Goal: Task Accomplishment & Management: Complete application form

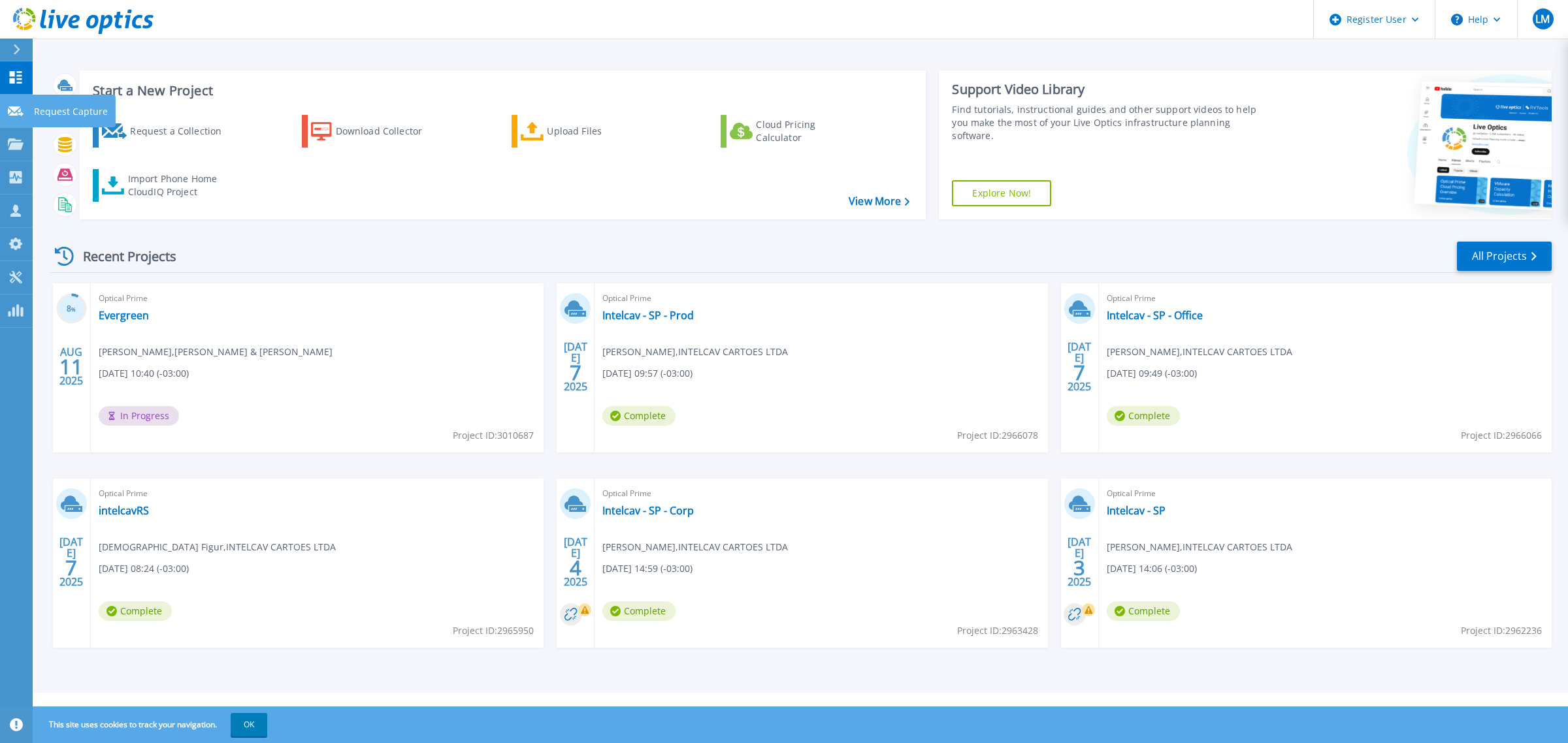
click at [56, 113] on p "Request Capture" at bounding box center [71, 112] width 74 height 34
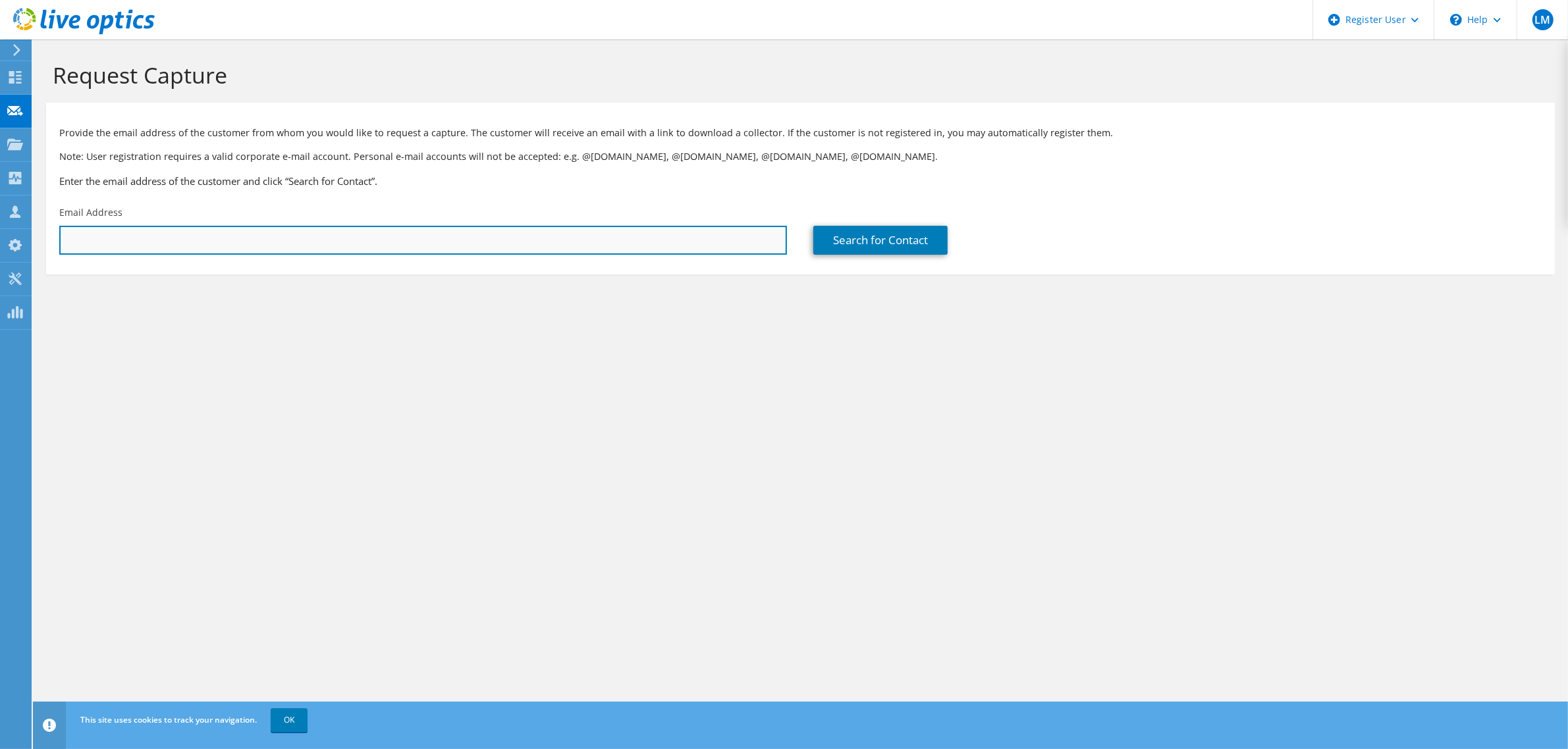
click at [220, 247] on input "text" at bounding box center [423, 240] width 728 height 29
click at [622, 241] on input "text" at bounding box center [423, 240] width 728 height 29
paste input "ti@luxalum.com.br"
type input "ti@luxalum.com.br"
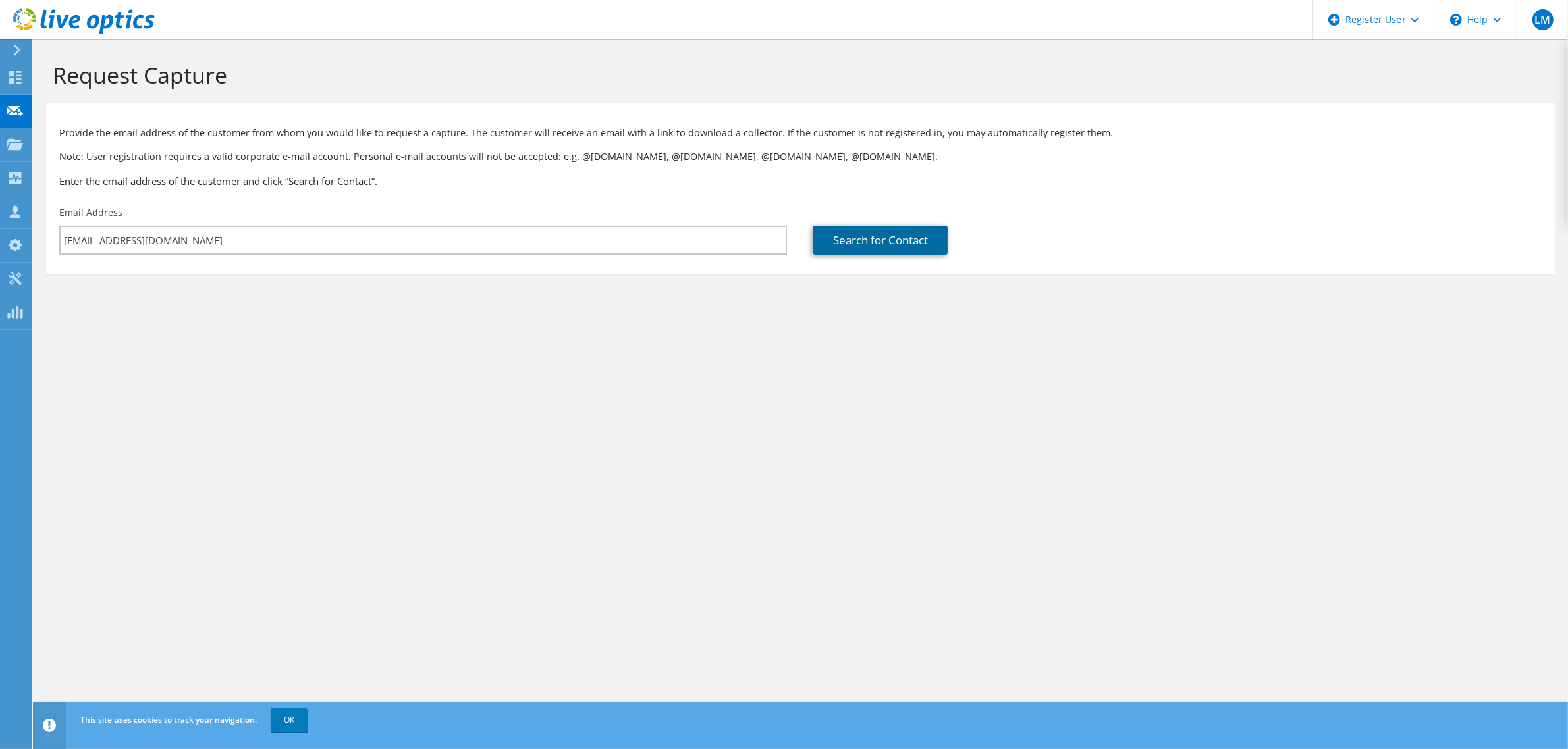
click at [893, 248] on link "Search for Contact" at bounding box center [880, 240] width 134 height 29
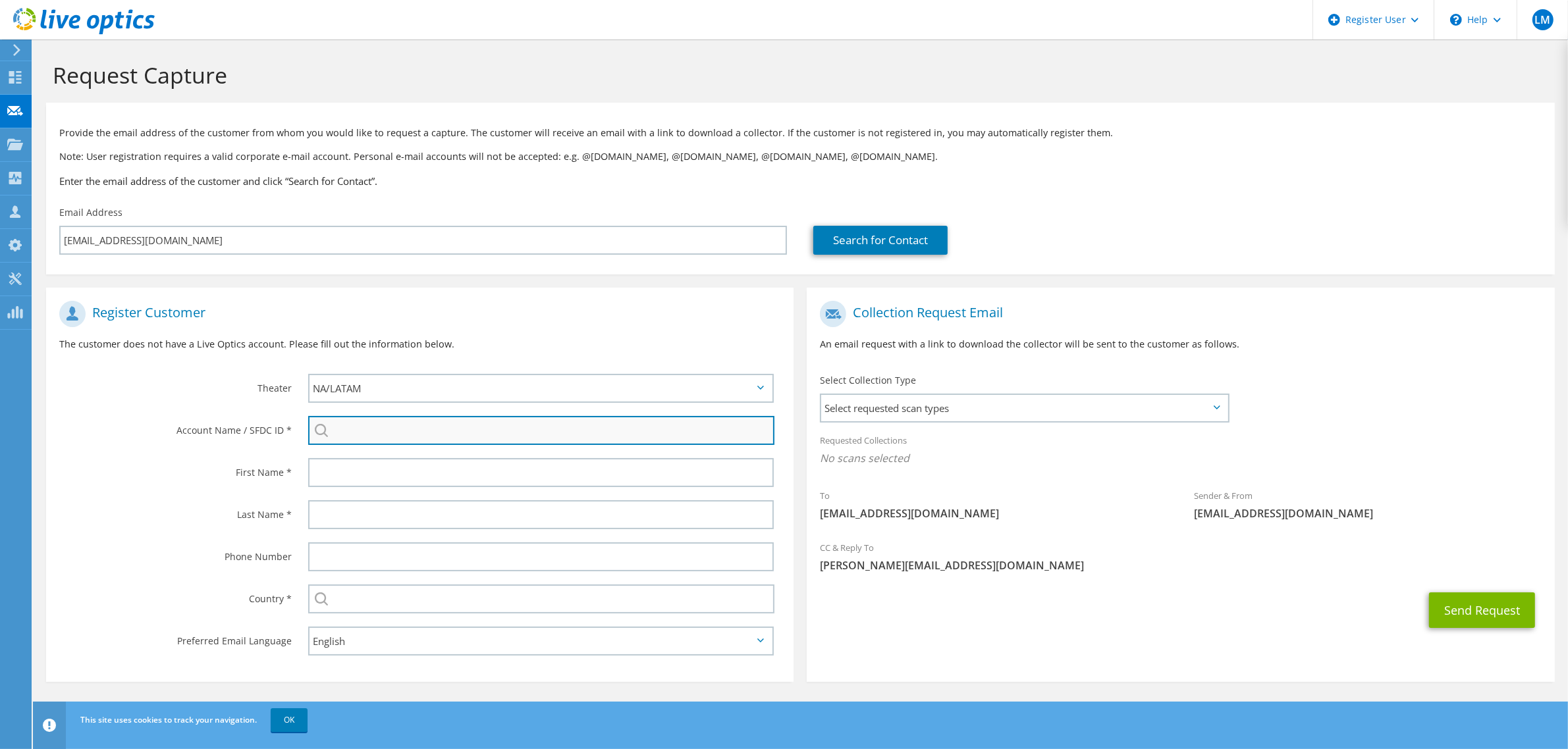
click at [363, 438] on input "search" at bounding box center [541, 431] width 466 height 29
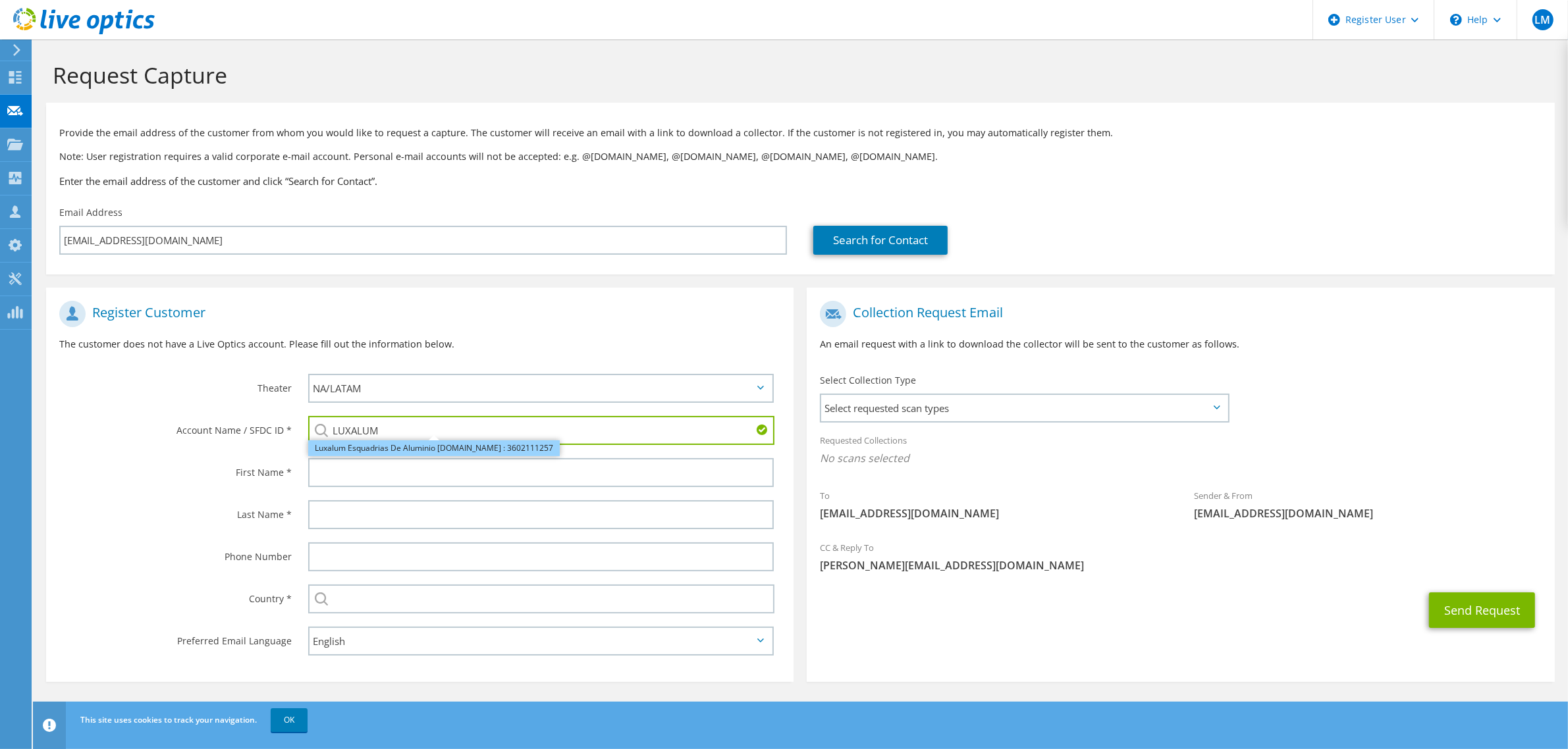
click at [394, 454] on li "Luxalum Esquadrias De Aluminio Ind.Com.Ltda : 3602111257" at bounding box center [433, 448] width 252 height 16
type input "Luxalum Esquadrias De Aluminio Ind.Com.Ltda : 3602111257"
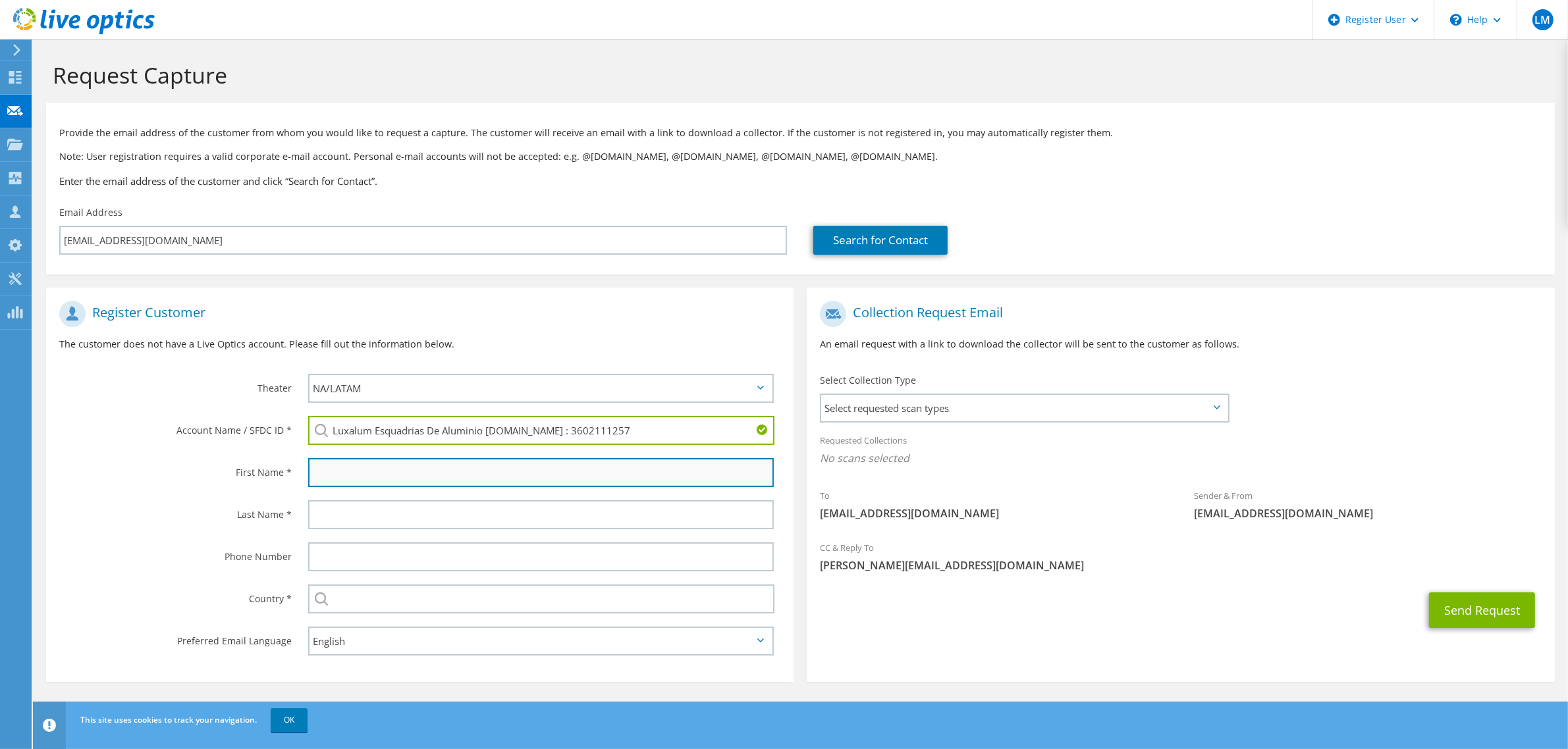
click at [377, 465] on input "text" at bounding box center [540, 472] width 465 height 29
type input "jORGE"
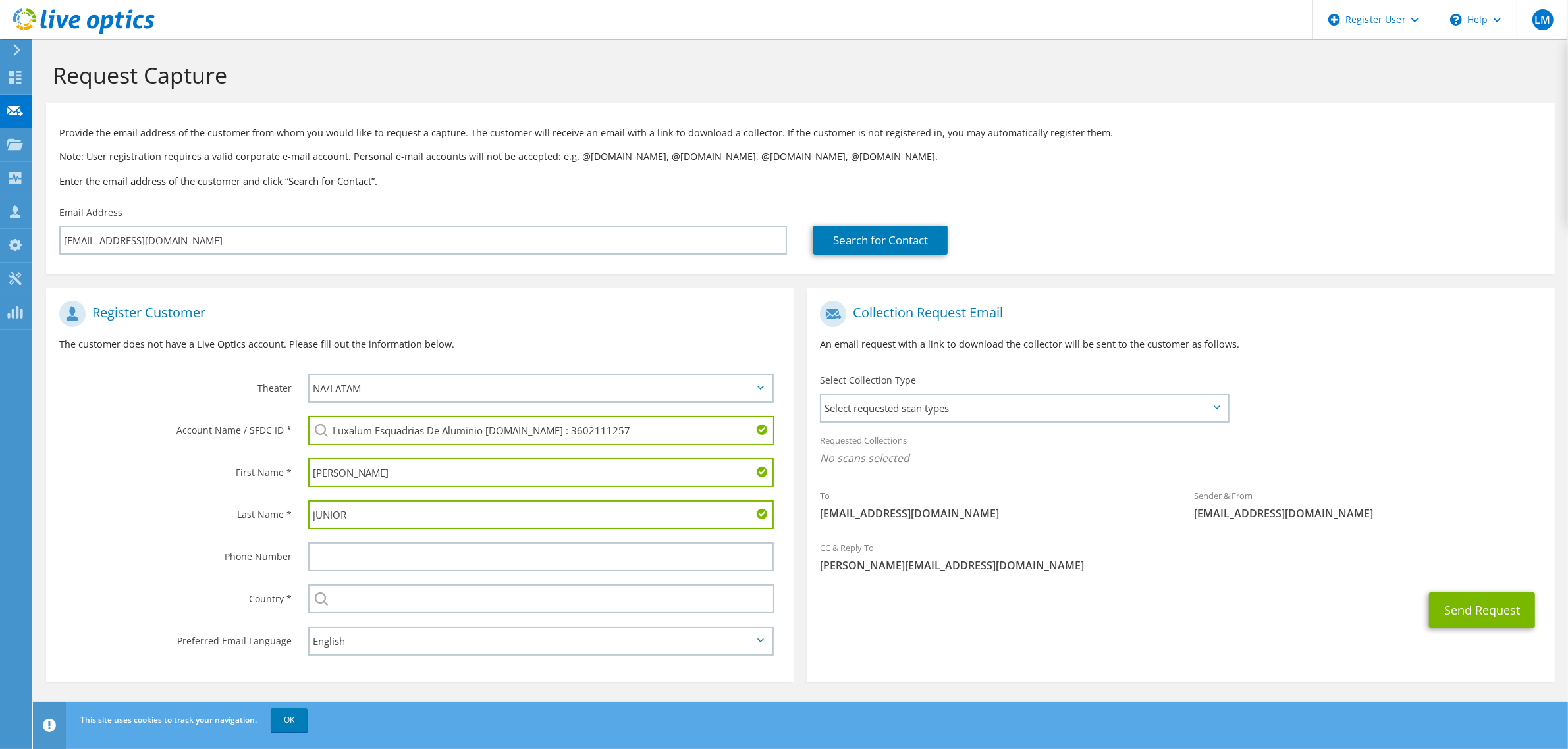
type input "jUNIOR"
click at [343, 635] on select "English Deutsch Español Français Italiano Polski Português Русский 한국어 中文 日本語" at bounding box center [540, 641] width 465 height 29
click at [335, 638] on select "English Deutsch Español Français Italiano Polski Português Русский 한국어 中文 日本語" at bounding box center [540, 641] width 465 height 29
select select "pt-BR"
click at [308, 626] on select "English Deutsch Español Français Italiano Polski Português Русский 한국어 中文 日本語" at bounding box center [540, 641] width 465 height 29
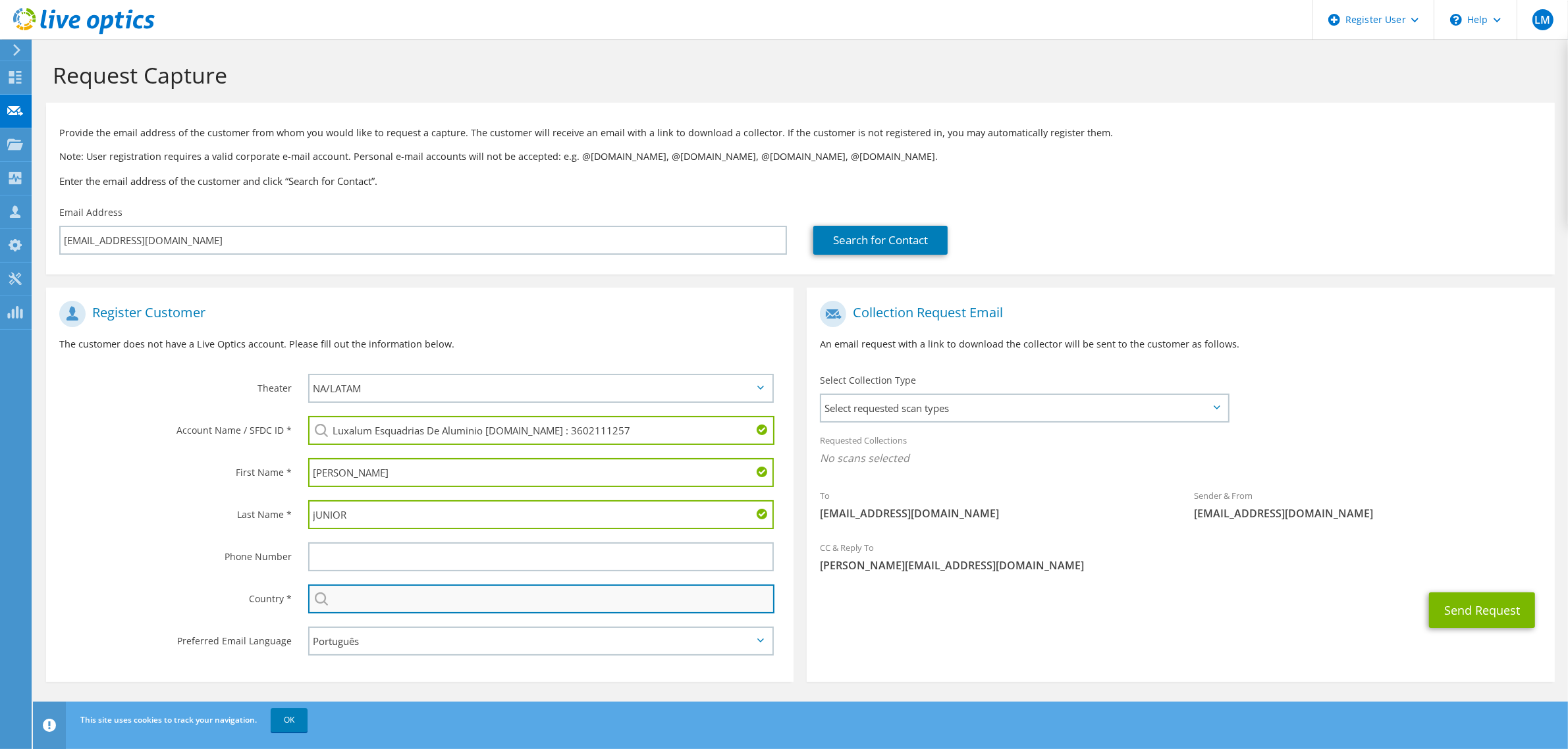
click at [351, 594] on input "text" at bounding box center [541, 599] width 466 height 29
click at [333, 622] on li "Brazil" at bounding box center [540, 622] width 463 height 19
type input "Brazil"
click at [979, 432] on div "Requested Collections No scans selected" at bounding box center [1180, 450] width 747 height 48
click at [978, 403] on span "Select requested scan types" at bounding box center [1024, 408] width 406 height 27
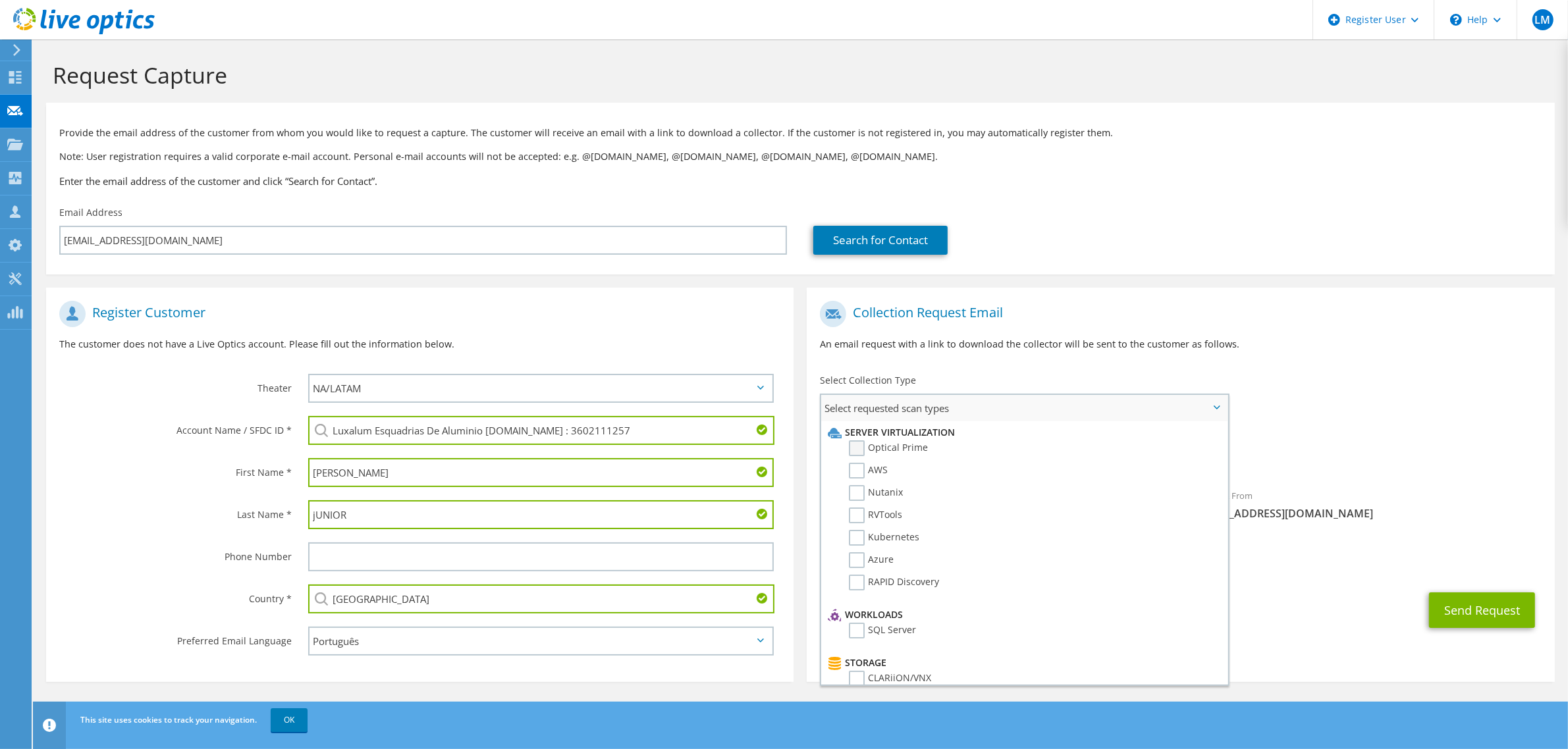
click at [862, 446] on label "Optical Prime" at bounding box center [888, 448] width 79 height 16
click at [0, 0] on input "Optical Prime" at bounding box center [0, 0] width 0 height 0
click at [854, 469] on label "AWS" at bounding box center [868, 470] width 39 height 16
click at [0, 0] on input "AWS" at bounding box center [0, 0] width 0 height 0
click at [1274, 409] on div "To ti@luxalum.com.br Sender & From liveoptics@liveoptics.com" at bounding box center [1180, 415] width 747 height 243
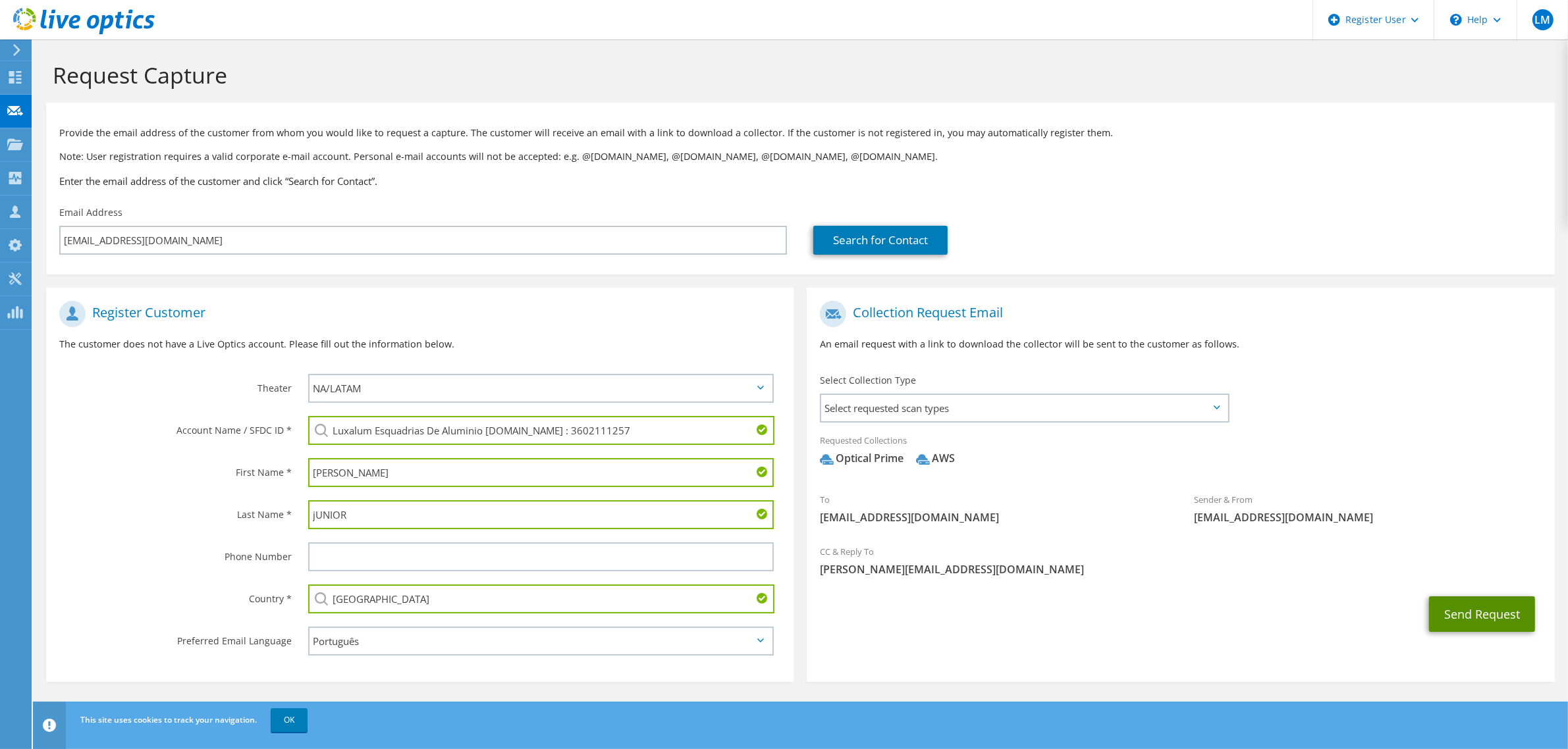
click at [1468, 611] on button "Send Request" at bounding box center [1482, 614] width 106 height 36
